Goal: Task Accomplishment & Management: Complete application form

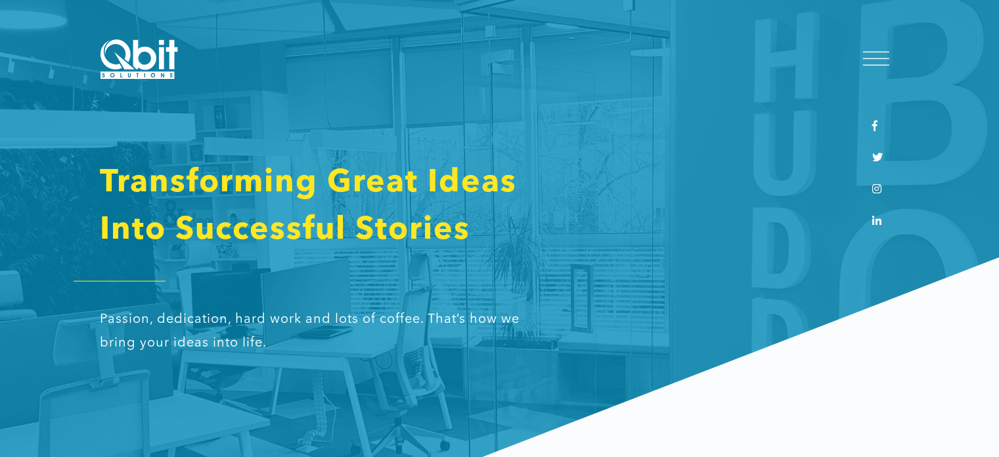
click at [874, 53] on div at bounding box center [876, 59] width 26 height 13
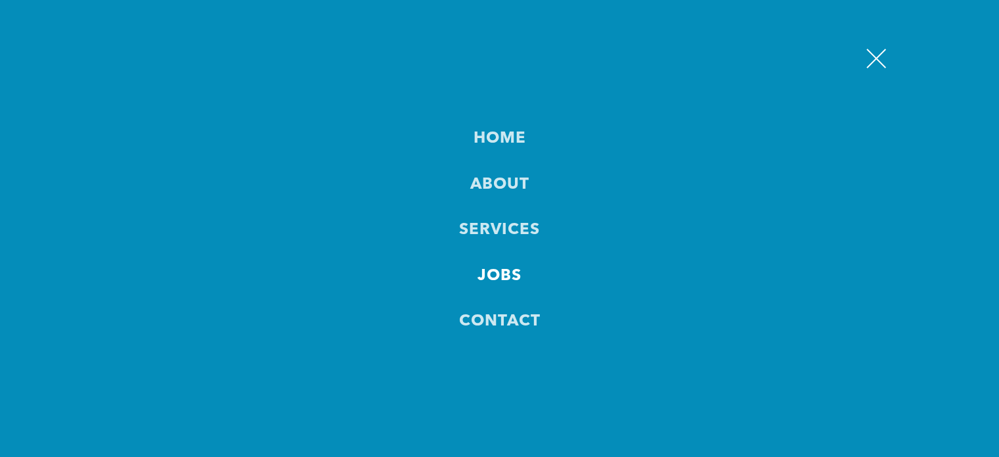
click at [506, 275] on link "JOBS" at bounding box center [500, 276] width 44 height 23
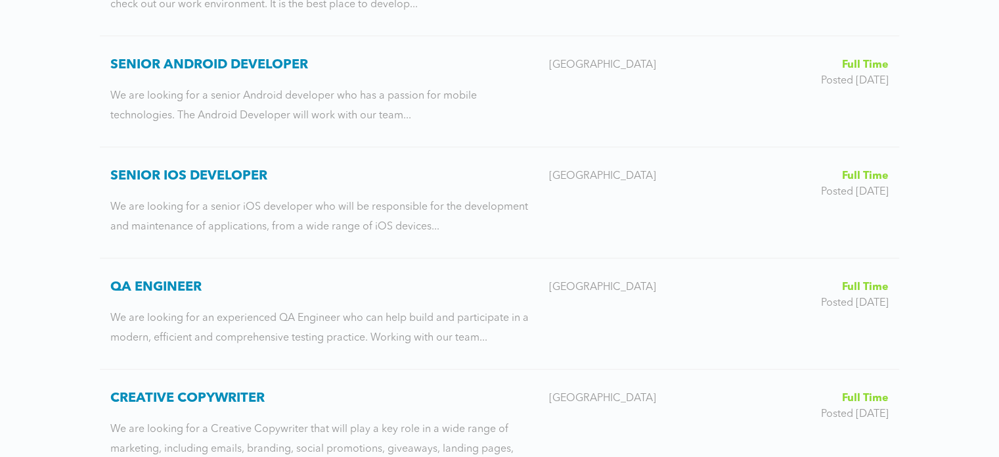
scroll to position [851, 0]
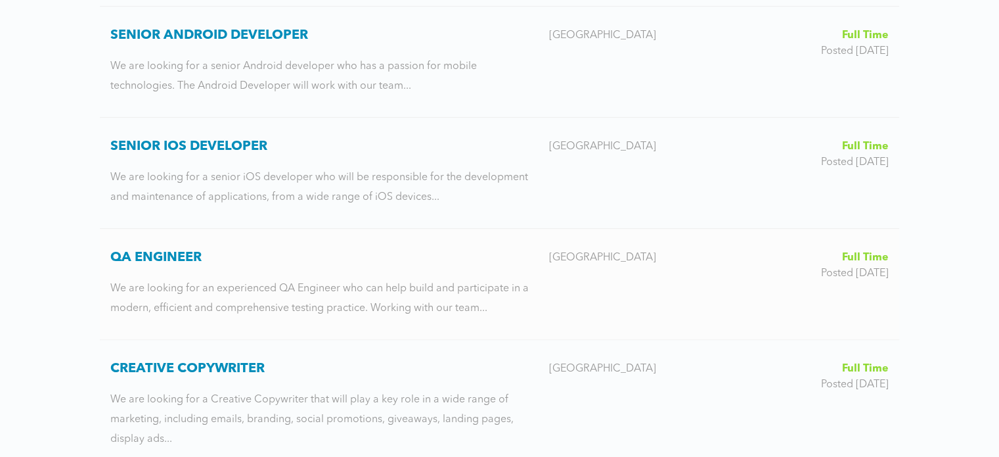
click at [189, 257] on h3 "QA Engineer" at bounding box center [324, 258] width 428 height 16
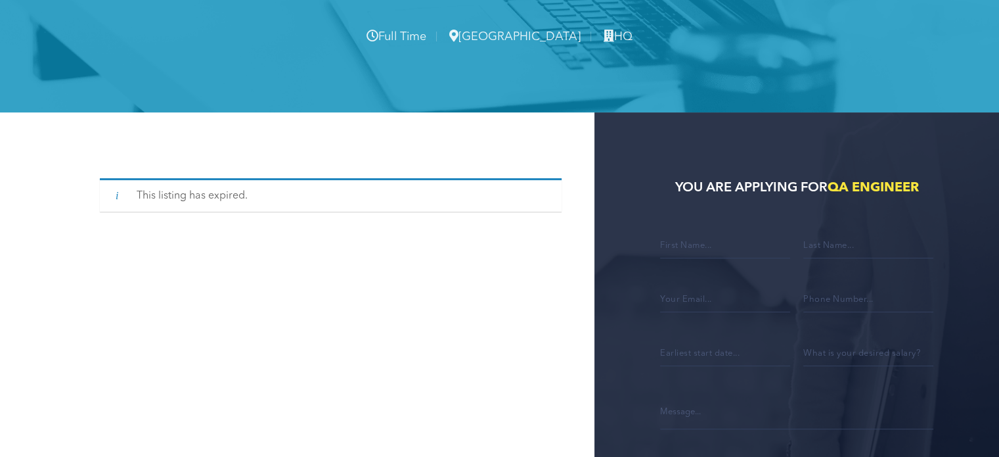
scroll to position [185, 0]
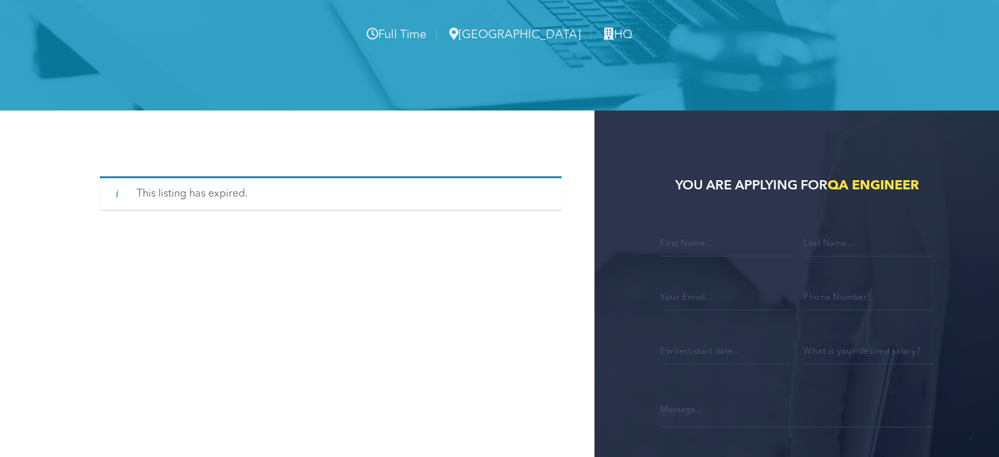
click at [220, 198] on div "This listing has expired." at bounding box center [331, 192] width 462 height 33
click at [686, 235] on input "Contact form" at bounding box center [725, 243] width 130 height 28
type input "[PERSON_NAME]"
type input "Ninevska"
type input "[EMAIL_ADDRESS][DOMAIN_NAME]"
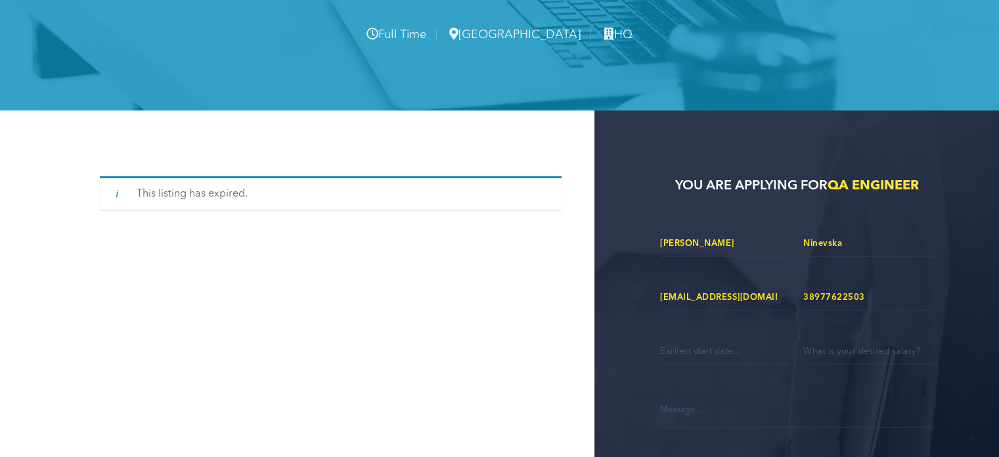
type input "38977622503"
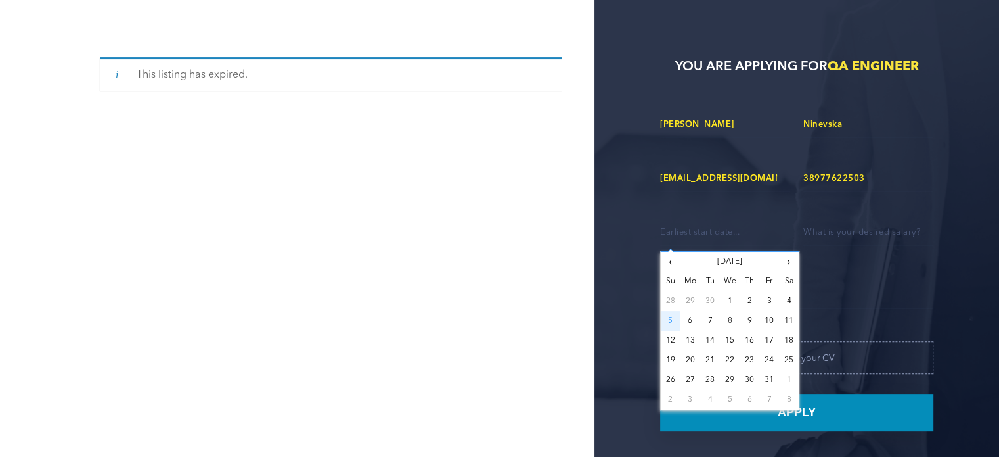
scroll to position [309, 0]
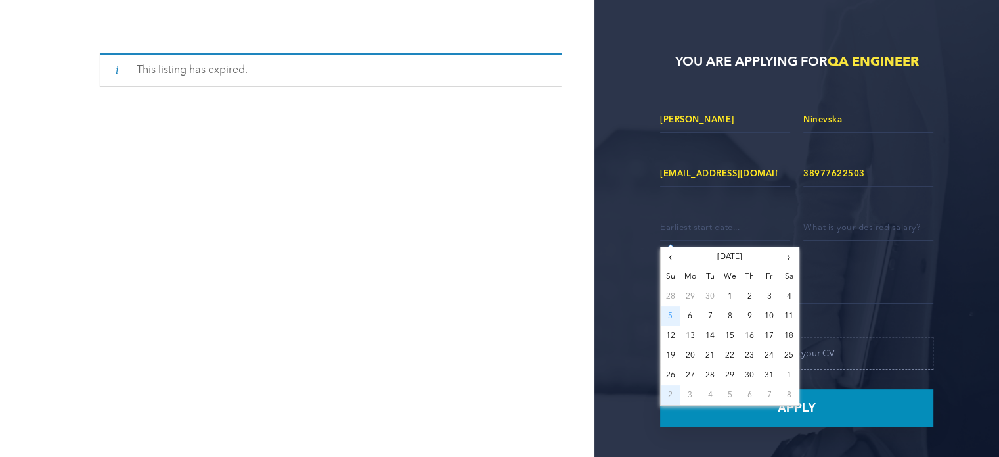
click at [675, 388] on li "2" at bounding box center [671, 395] width 20 height 20
type input "[DATE]"
click at [840, 236] on input "Contact form" at bounding box center [868, 227] width 130 height 28
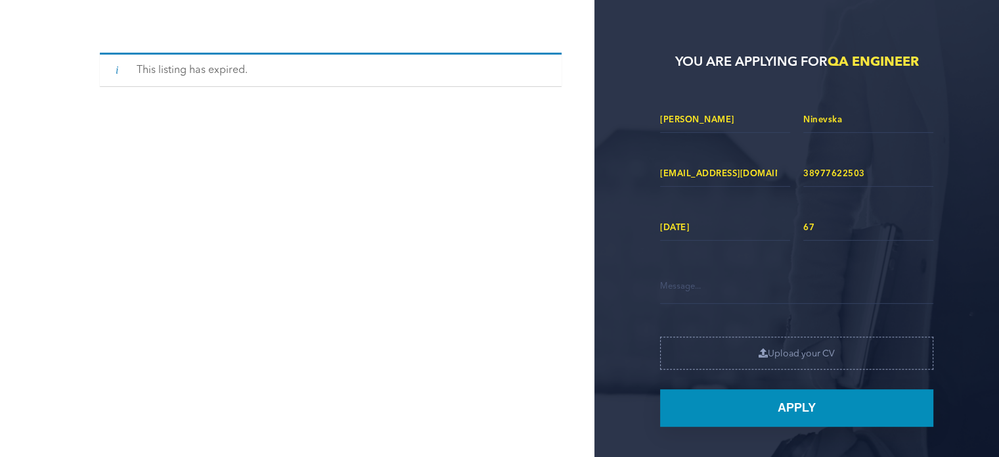
type input "670"
click at [816, 225] on input "Contact form" at bounding box center [868, 227] width 130 height 28
click at [719, 290] on textarea "Contact form" at bounding box center [796, 285] width 273 height 37
click at [683, 283] on textarea "Contact form" at bounding box center [796, 285] width 273 height 37
paste textarea "Dear all, I am reaching you out to express my interest in view of open QA job p…"
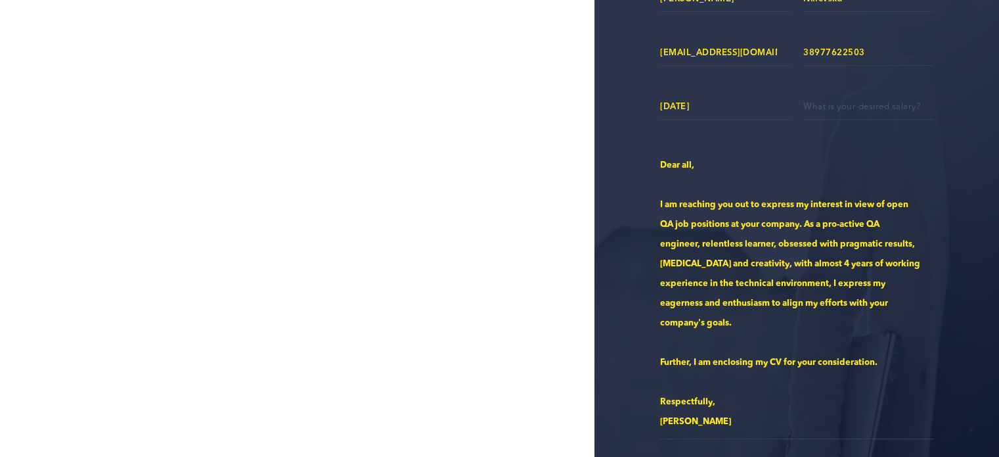
scroll to position [436, 0]
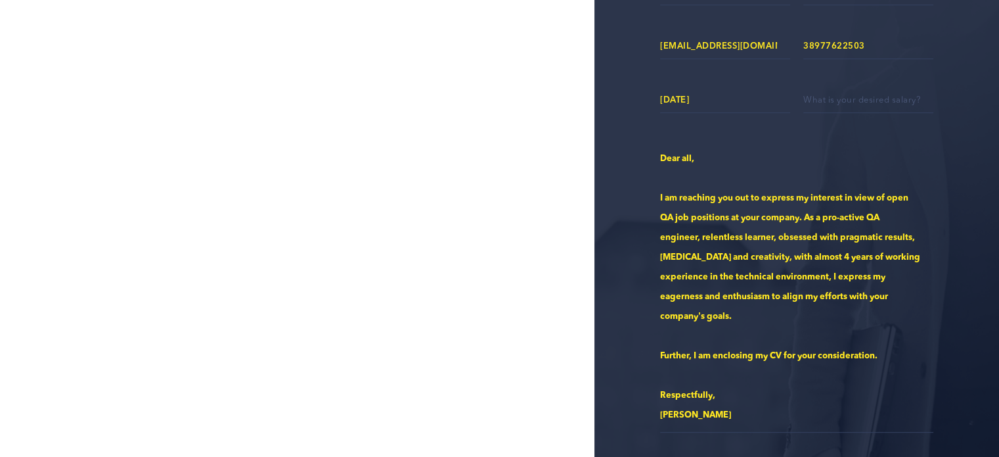
click at [804, 215] on textarea "Dear all, I am reaching you out to express my interest in view of open QA job p…" at bounding box center [796, 285] width 273 height 293
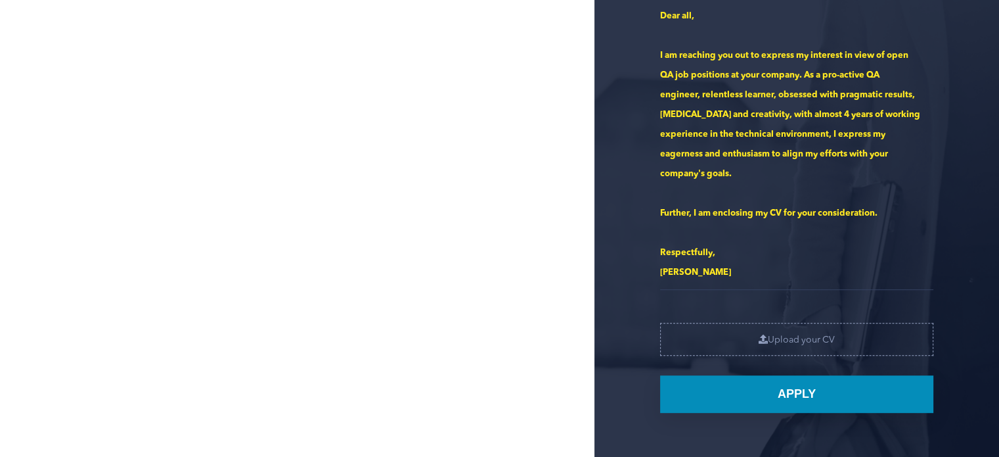
scroll to position [579, 0]
type textarea "Dear all, I am reaching you out to express my interest in view of open QA job p…"
click at [812, 342] on input "Contact form" at bounding box center [796, 338] width 273 height 33
type input "C:\fakepath\Ninevska_Marija_CV.pdf"
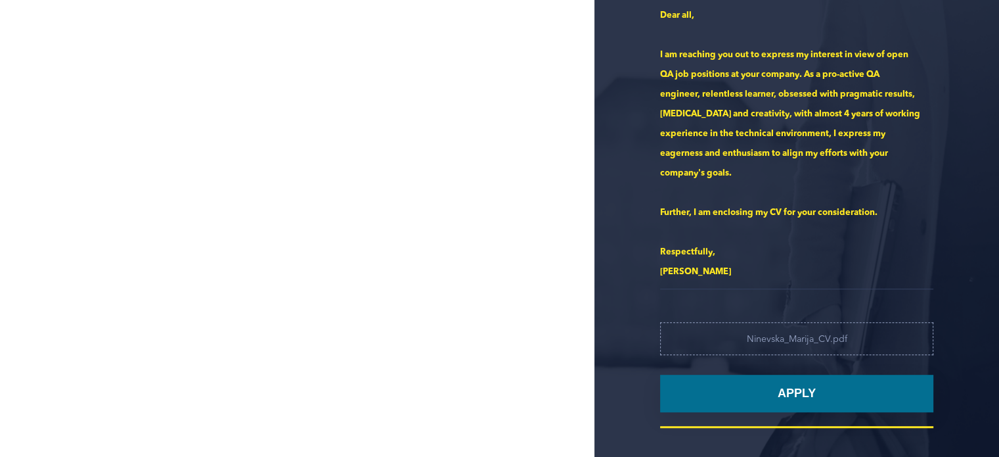
click at [785, 397] on input "Apply" at bounding box center [796, 392] width 273 height 37
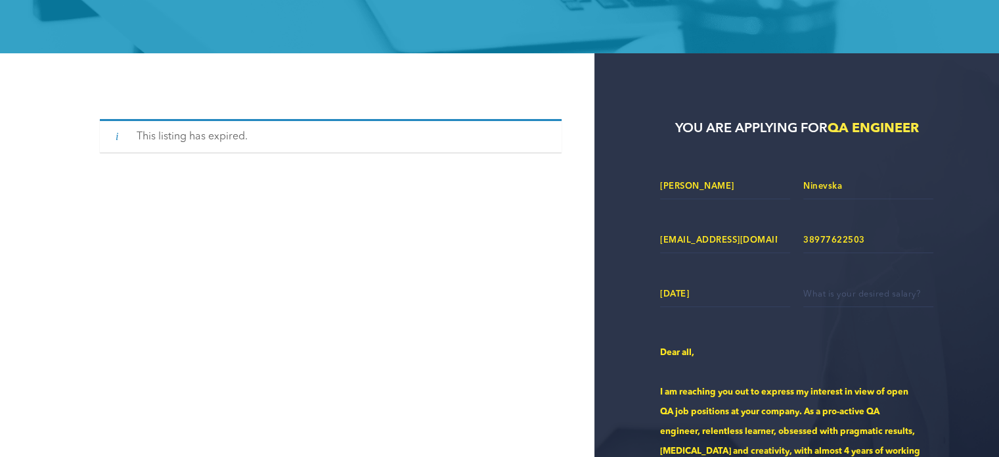
scroll to position [234, 0]
